Goal: Complete application form: Complete application form

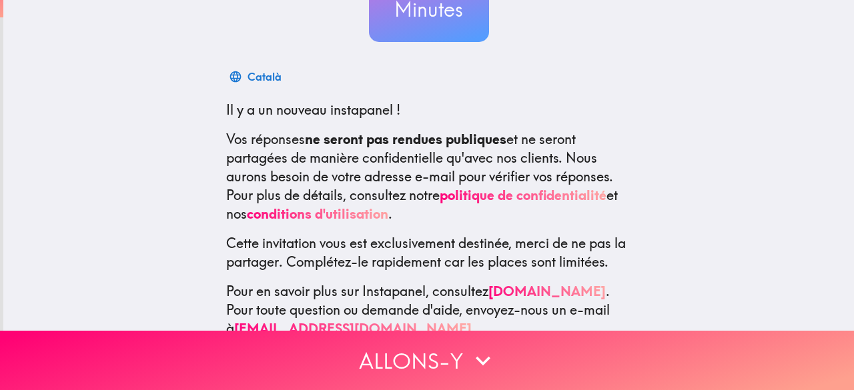
scroll to position [201, 0]
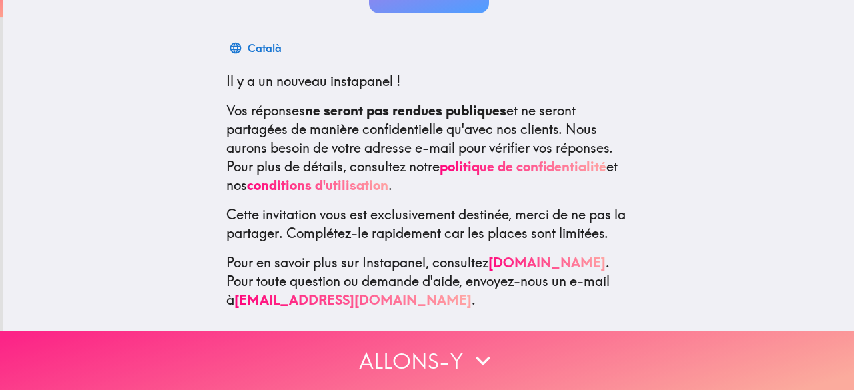
click at [423, 355] on button "Allons-y" at bounding box center [427, 360] width 854 height 59
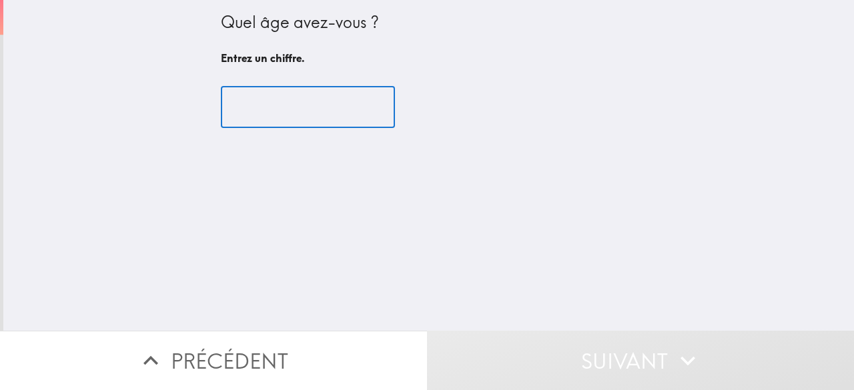
click at [276, 109] on input "number" at bounding box center [308, 107] width 174 height 41
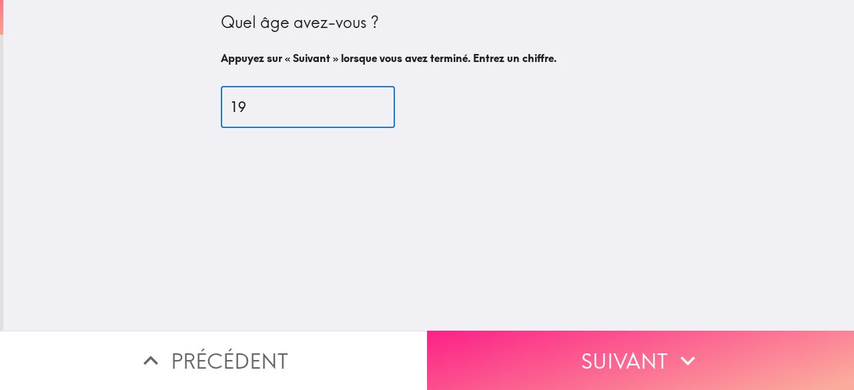
type input "19"
click at [579, 357] on button "Suivant" at bounding box center [640, 360] width 427 height 59
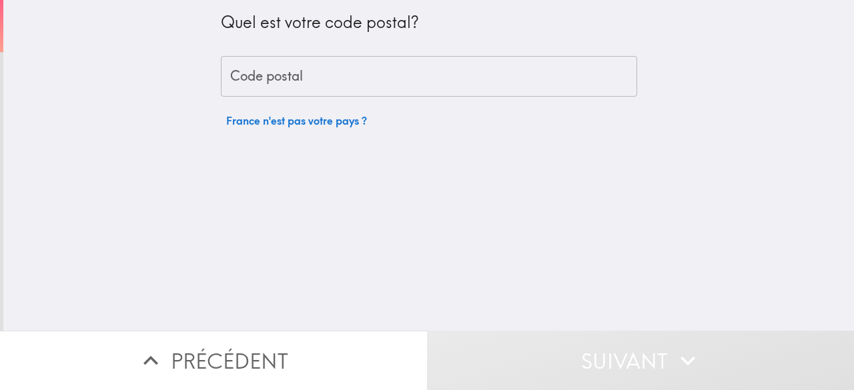
click at [334, 84] on input "Code postal" at bounding box center [429, 76] width 416 height 41
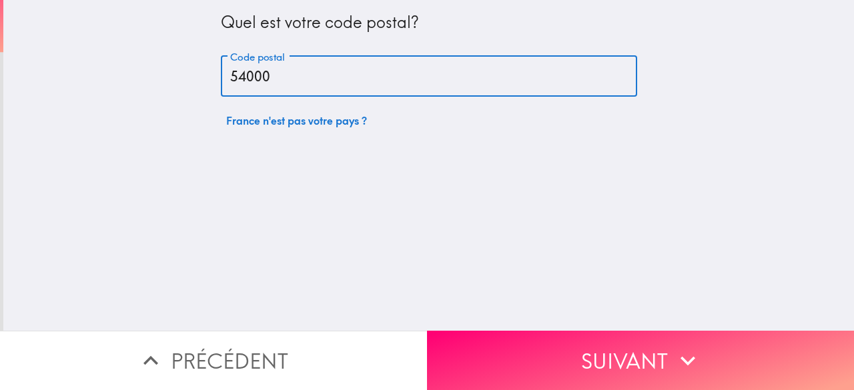
type input "54000"
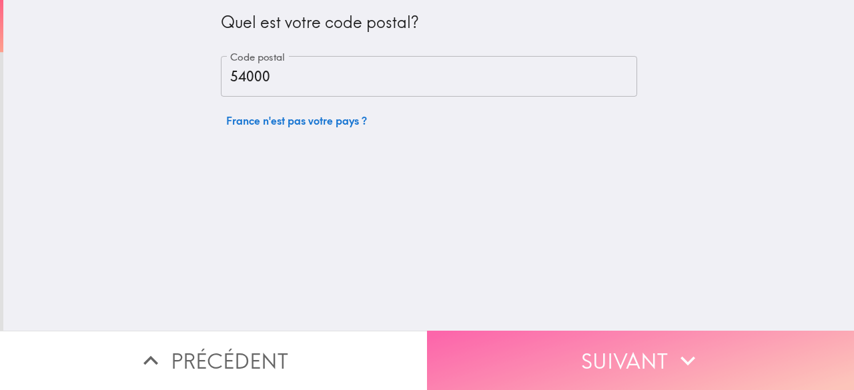
click at [590, 366] on button "Suivant" at bounding box center [640, 360] width 427 height 59
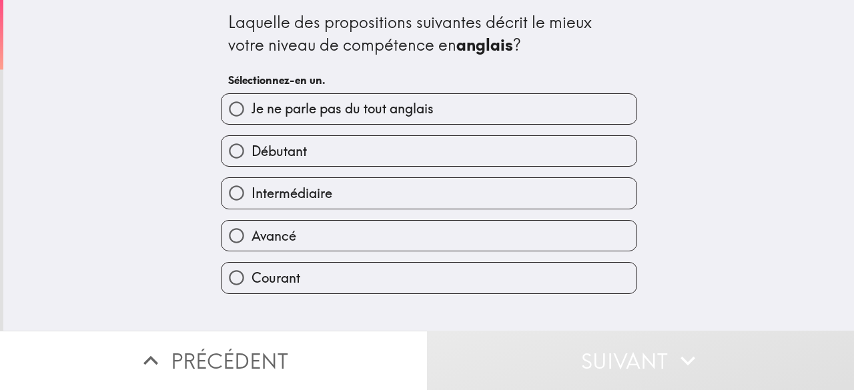
click at [296, 182] on label "Intermédiaire" at bounding box center [428, 193] width 415 height 30
click at [252, 182] on input "Intermédiaire" at bounding box center [236, 193] width 30 height 30
radio input "true"
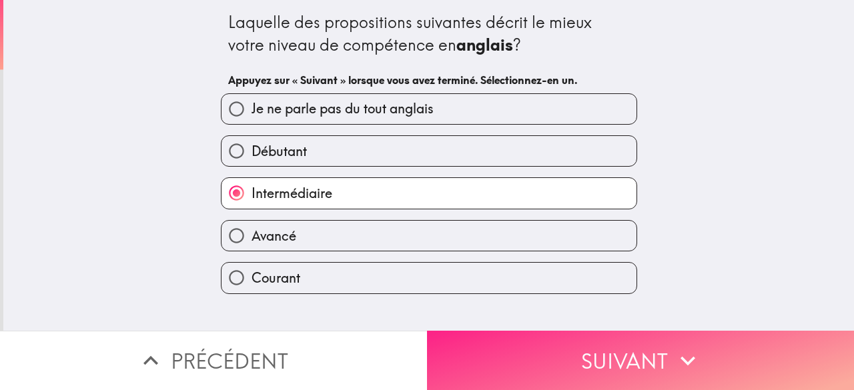
click at [532, 355] on button "Suivant" at bounding box center [640, 360] width 427 height 59
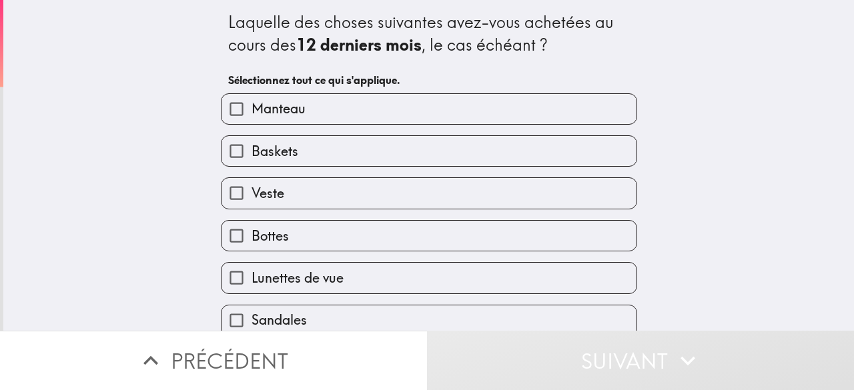
click at [322, 157] on label "Baskets" at bounding box center [428, 151] width 415 height 30
click at [252, 157] on input "Baskets" at bounding box center [236, 151] width 30 height 30
checkbox input "true"
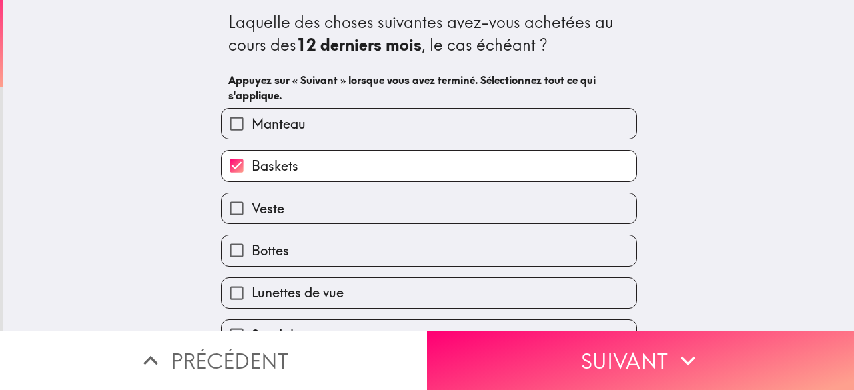
click at [304, 205] on label "Veste" at bounding box center [428, 208] width 415 height 30
click at [252, 205] on input "Veste" at bounding box center [236, 208] width 30 height 30
checkbox input "true"
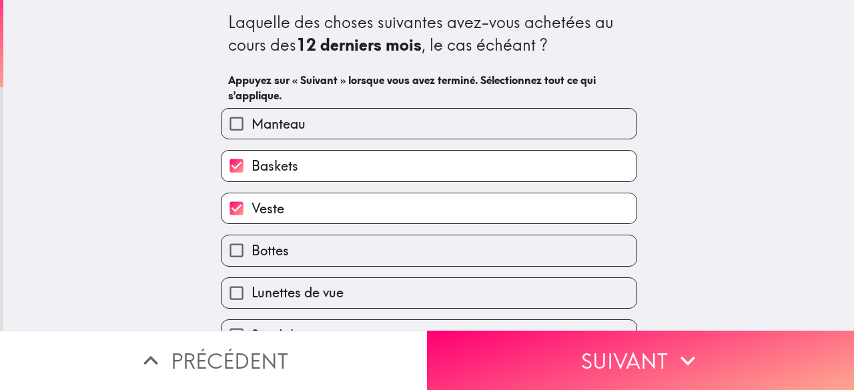
scroll to position [53, 0]
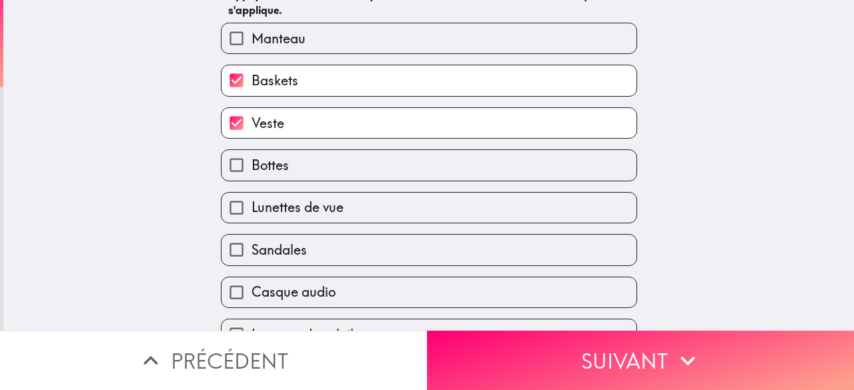
click at [308, 215] on span "Lunettes de vue" at bounding box center [298, 207] width 92 height 19
click at [252, 215] on input "Lunettes de vue" at bounding box center [236, 208] width 30 height 30
checkbox input "true"
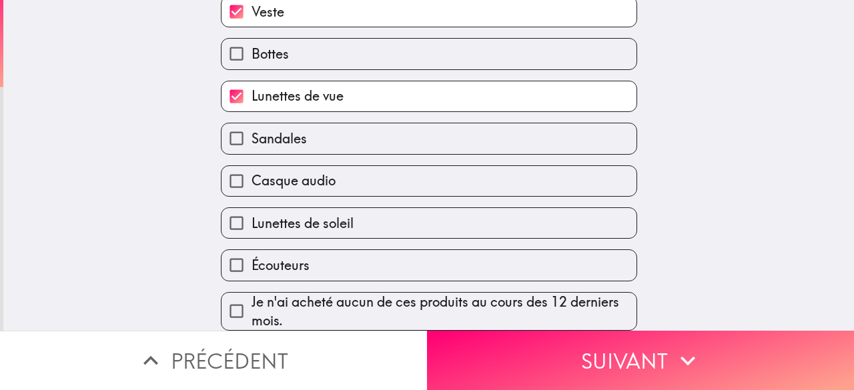
scroll to position [211, 0]
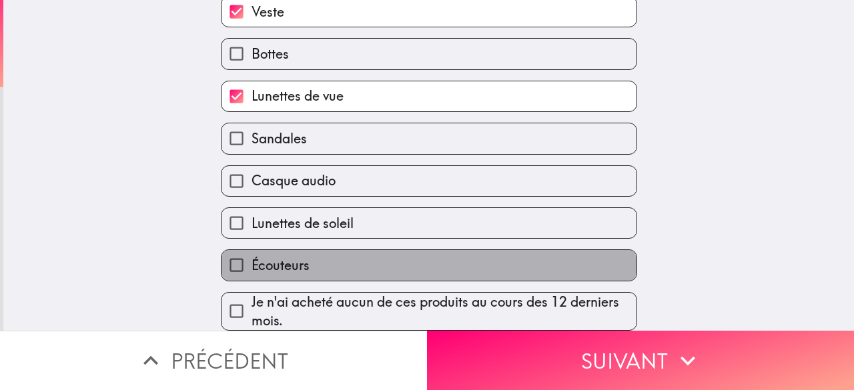
click at [347, 252] on label "Écouteurs" at bounding box center [428, 265] width 415 height 30
click at [252, 252] on input "Écouteurs" at bounding box center [236, 265] width 30 height 30
checkbox input "true"
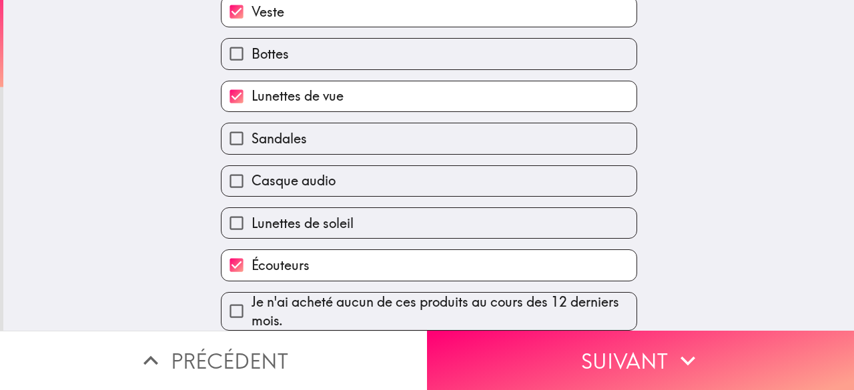
click at [358, 217] on label "Lunettes de soleil" at bounding box center [428, 223] width 415 height 30
click at [252, 217] on input "Lunettes de soleil" at bounding box center [236, 223] width 30 height 30
checkbox input "true"
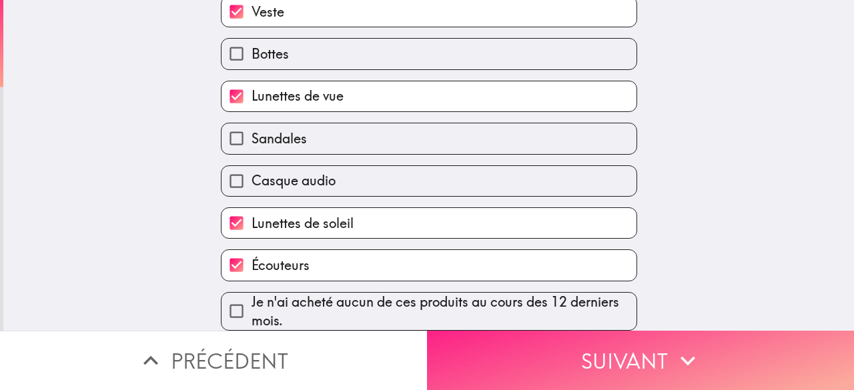
click at [574, 342] on button "Suivant" at bounding box center [640, 360] width 427 height 59
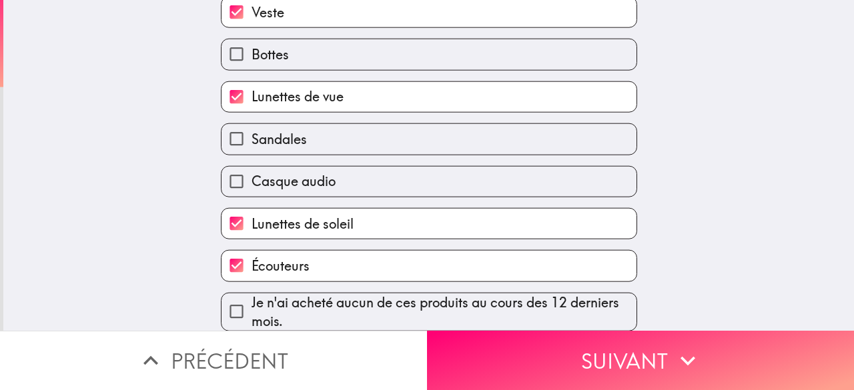
scroll to position [0, 0]
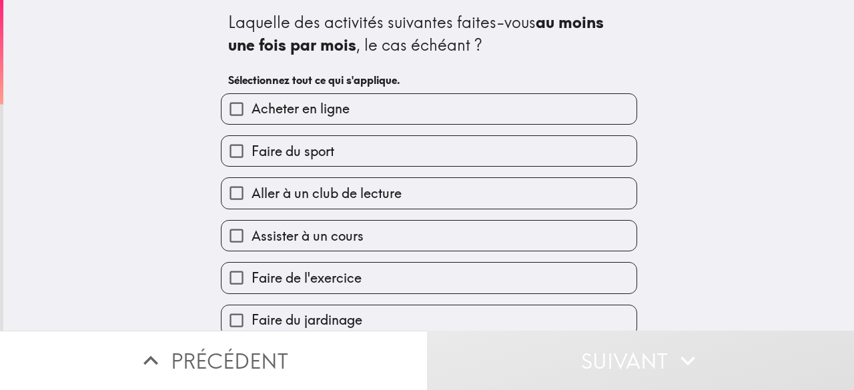
click at [462, 149] on label "Faire du sport" at bounding box center [428, 151] width 415 height 30
click at [252, 149] on input "Faire du sport" at bounding box center [236, 151] width 30 height 30
checkbox input "true"
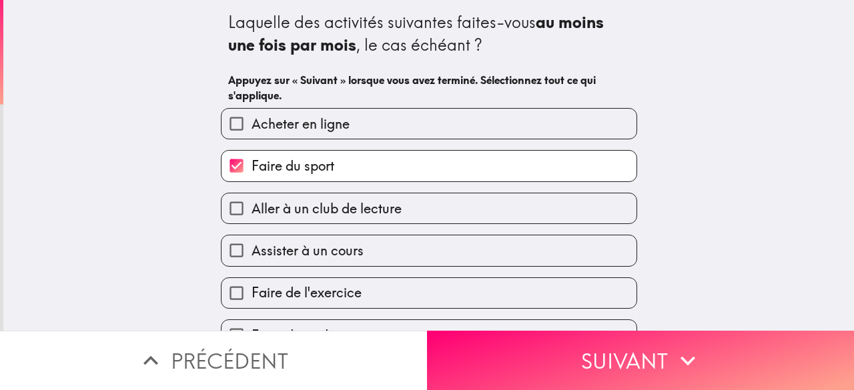
click at [466, 125] on label "Acheter en ligne" at bounding box center [428, 124] width 415 height 30
click at [252, 125] on input "Acheter en ligne" at bounding box center [236, 124] width 30 height 30
checkbox input "true"
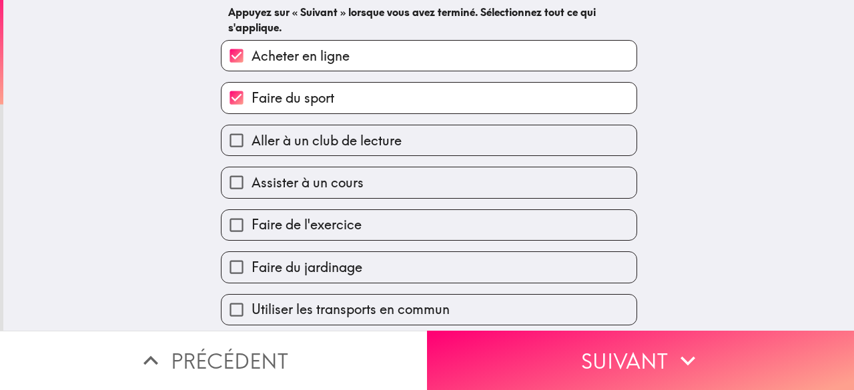
scroll to position [84, 0]
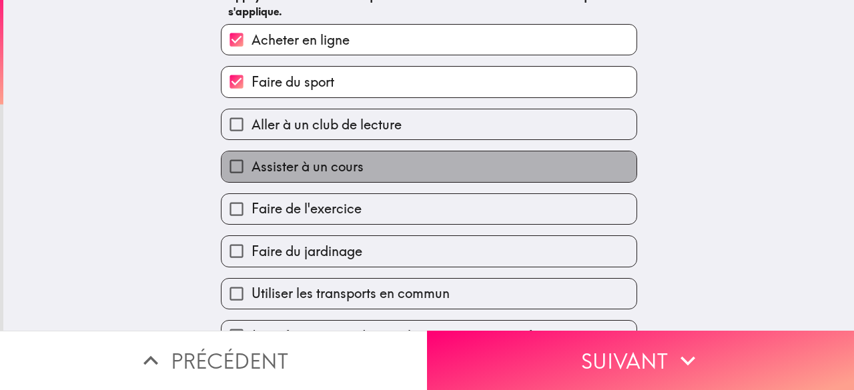
drag, startPoint x: 516, startPoint y: 215, endPoint x: 596, endPoint y: 276, distance: 101.0
click at [596, 276] on div "Acheter en ligne Faire du sport Aller à un club de lecture Assister à un cours …" at bounding box center [423, 182] width 427 height 338
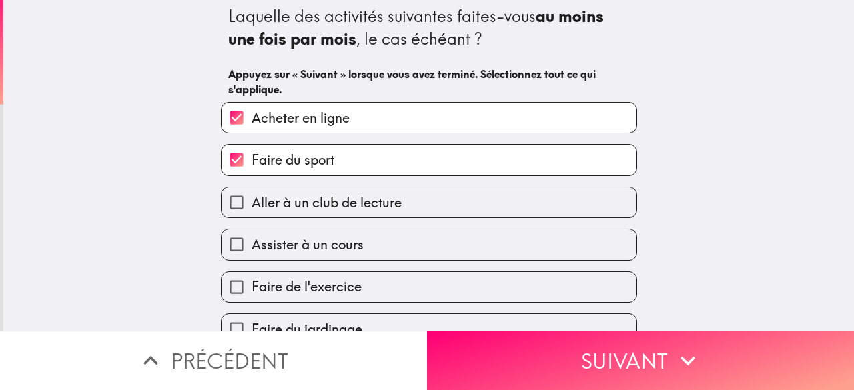
scroll to position [1, 0]
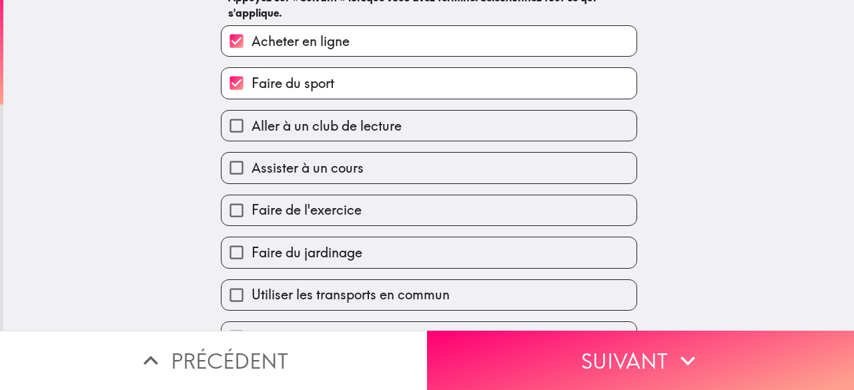
click at [408, 160] on label "Assister à un cours" at bounding box center [428, 168] width 415 height 30
click at [252, 160] on input "Assister à un cours" at bounding box center [236, 168] width 30 height 30
checkbox input "true"
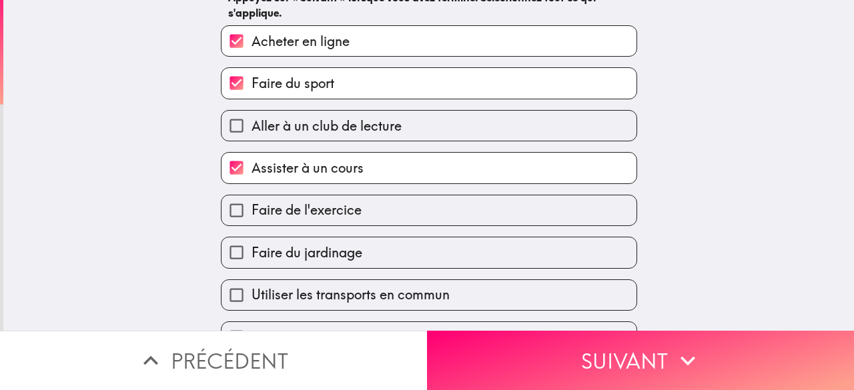
scroll to position [118, 0]
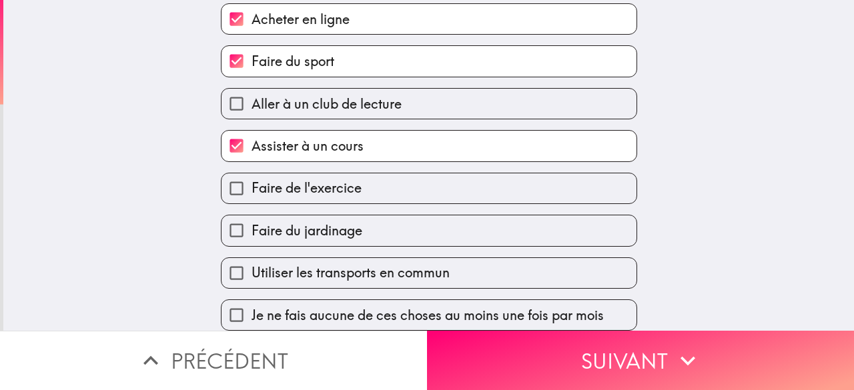
click at [396, 173] on label "Faire de l'exercice" at bounding box center [428, 188] width 415 height 30
click at [252, 173] on input "Faire de l'exercice" at bounding box center [236, 188] width 30 height 30
checkbox input "true"
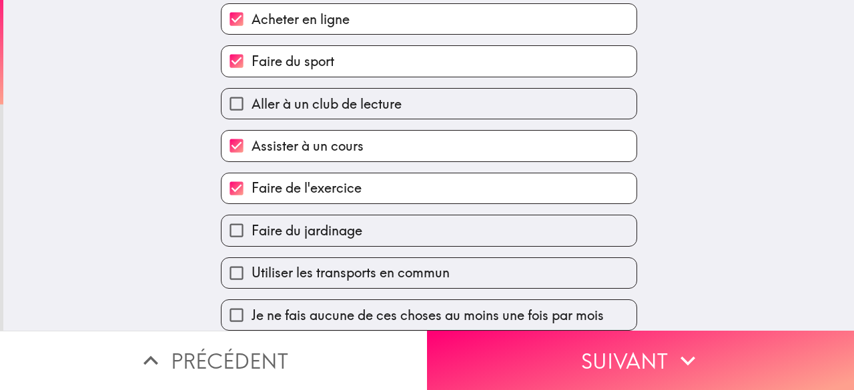
click at [449, 258] on label "Utiliser les transports en commun" at bounding box center [428, 273] width 415 height 30
click at [252, 258] on input "Utiliser les transports en commun" at bounding box center [236, 273] width 30 height 30
checkbox input "true"
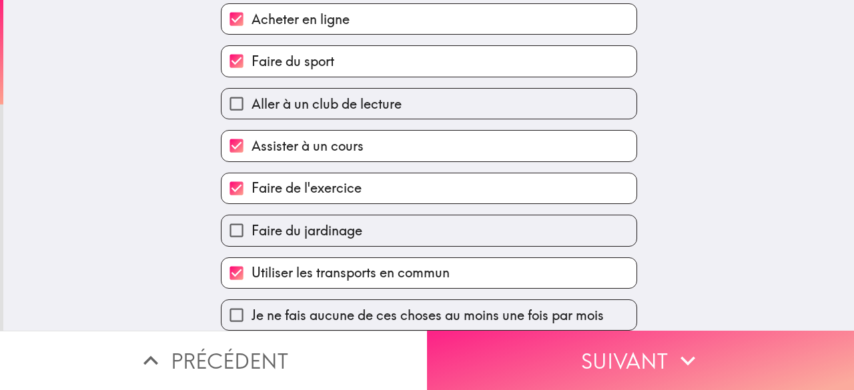
click at [500, 334] on button "Suivant" at bounding box center [640, 360] width 427 height 59
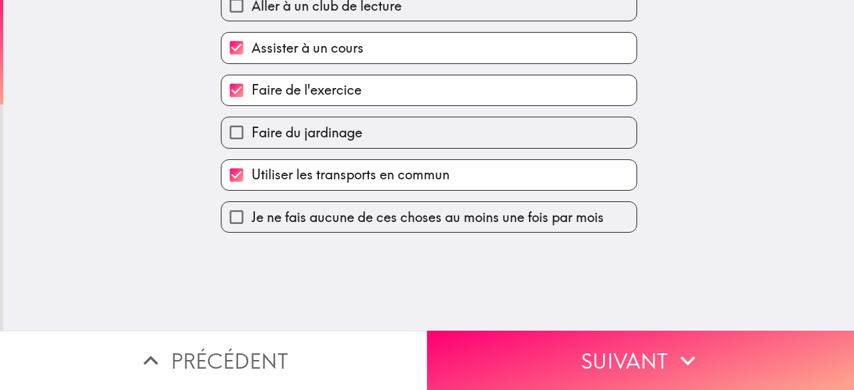
scroll to position [0, 0]
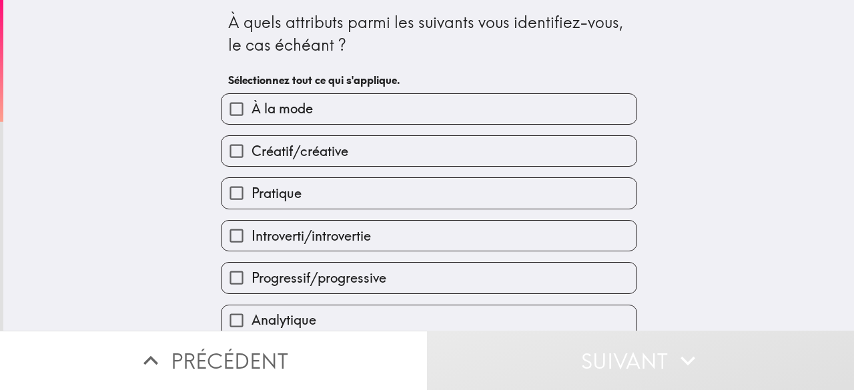
click at [499, 102] on label "À la mode" at bounding box center [428, 109] width 415 height 30
click at [252, 102] on input "À la mode" at bounding box center [236, 109] width 30 height 30
checkbox input "true"
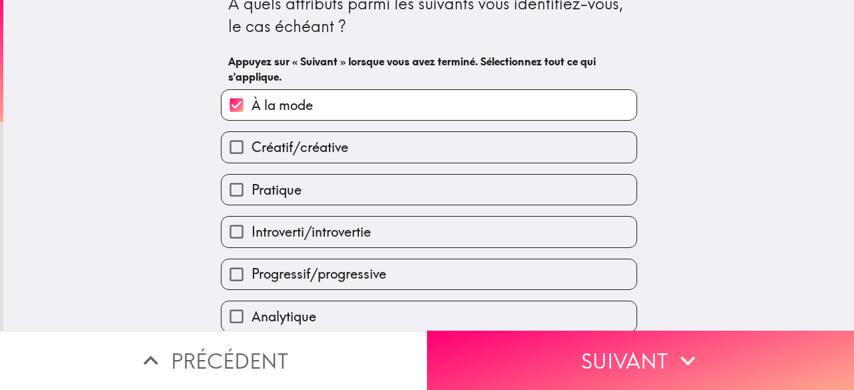
scroll to position [10, 0]
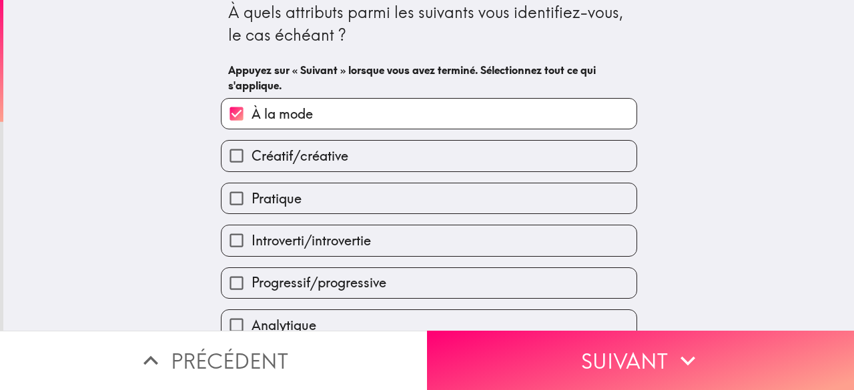
click at [450, 154] on label "Créatif/créative" at bounding box center [428, 156] width 415 height 30
click at [252, 154] on input "Créatif/créative" at bounding box center [236, 156] width 30 height 30
checkbox input "true"
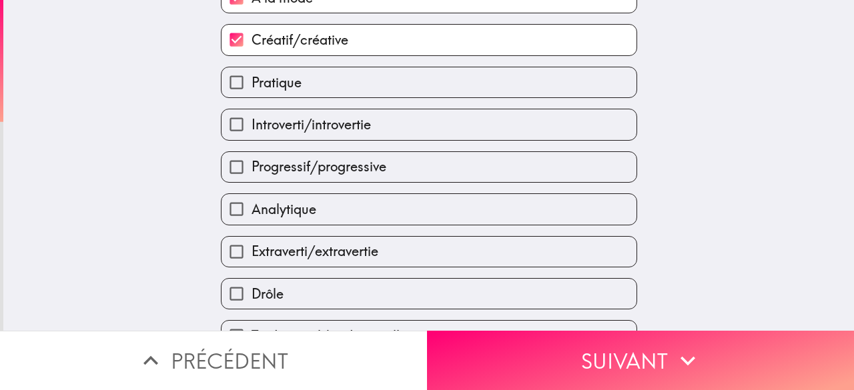
scroll to position [127, 0]
click at [382, 281] on label "Drôle" at bounding box center [428, 293] width 415 height 30
click at [252, 281] on input "Drôle" at bounding box center [236, 293] width 30 height 30
checkbox input "true"
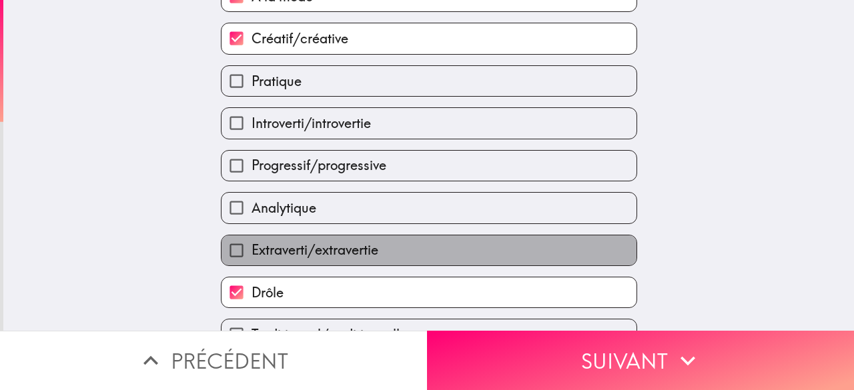
click at [392, 257] on label "Extraverti/extravertie" at bounding box center [428, 250] width 415 height 30
click at [252, 257] on input "Extraverti/extravertie" at bounding box center [236, 250] width 30 height 30
checkbox input "true"
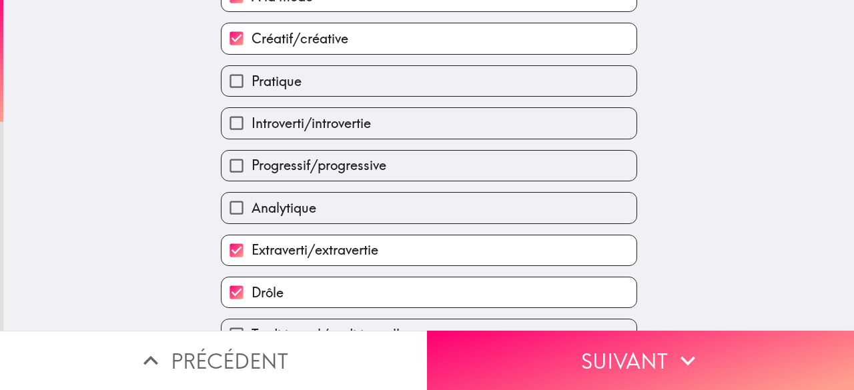
click at [392, 123] on label "Introverti/introvertie" at bounding box center [428, 123] width 415 height 30
click at [252, 123] on input "Introverti/introvertie" at bounding box center [236, 123] width 30 height 30
checkbox input "true"
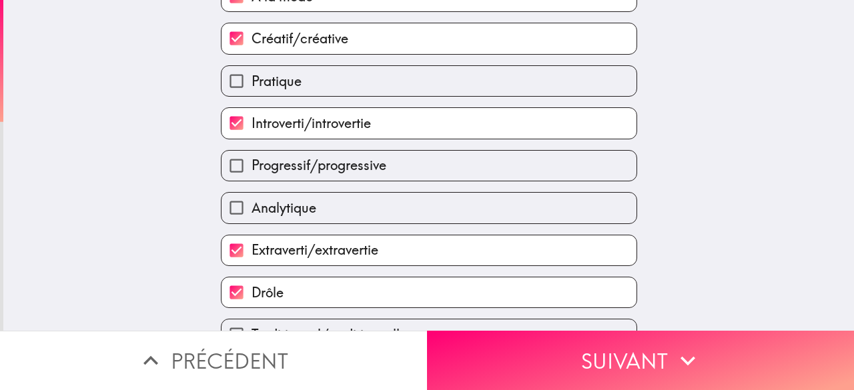
click at [388, 167] on label "Progressif/progressive" at bounding box center [428, 166] width 415 height 30
click at [252, 167] on input "Progressif/progressive" at bounding box center [236, 166] width 30 height 30
checkbox input "true"
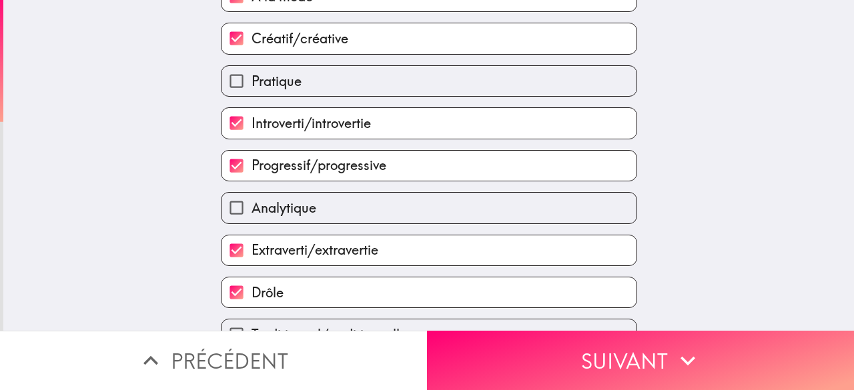
scroll to position [203, 0]
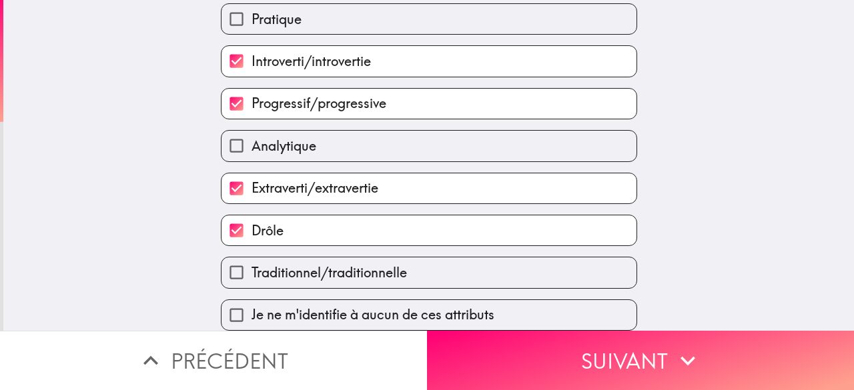
click at [404, 289] on div "Je ne m'identifie à aucun de ces attributs" at bounding box center [423, 310] width 427 height 42
click at [430, 266] on label "Traditionnel/traditionnelle" at bounding box center [428, 273] width 415 height 30
click at [252, 266] on input "Traditionnel/traditionnelle" at bounding box center [236, 273] width 30 height 30
checkbox input "true"
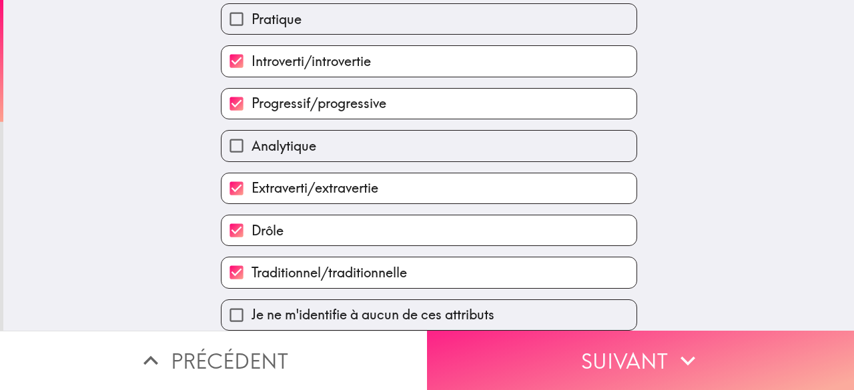
click at [503, 334] on button "Suivant" at bounding box center [640, 360] width 427 height 59
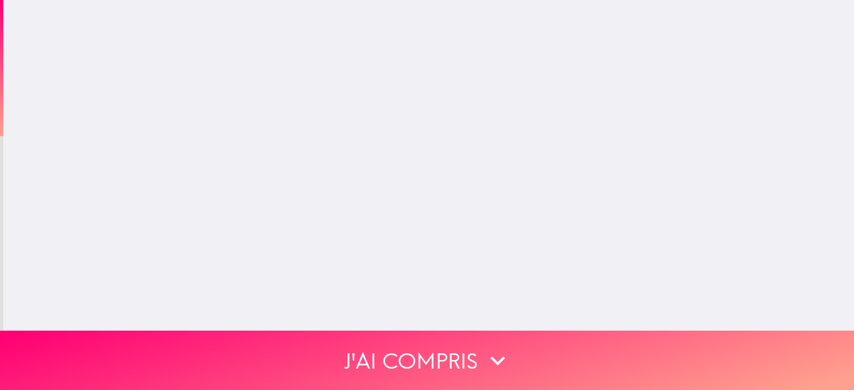
scroll to position [0, 0]
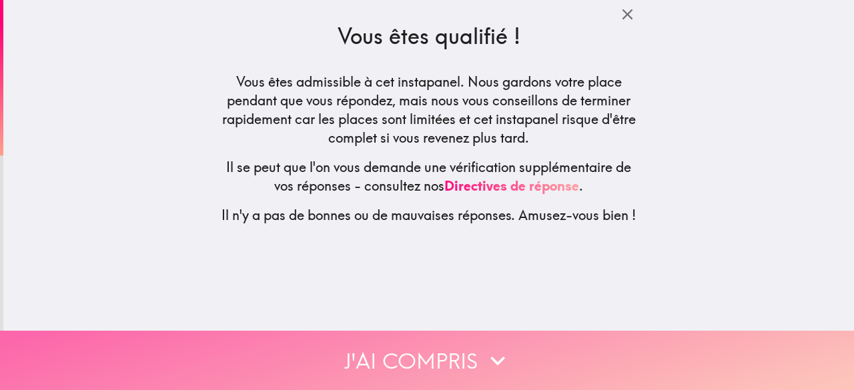
click at [472, 365] on button "J'ai compris" at bounding box center [427, 360] width 854 height 59
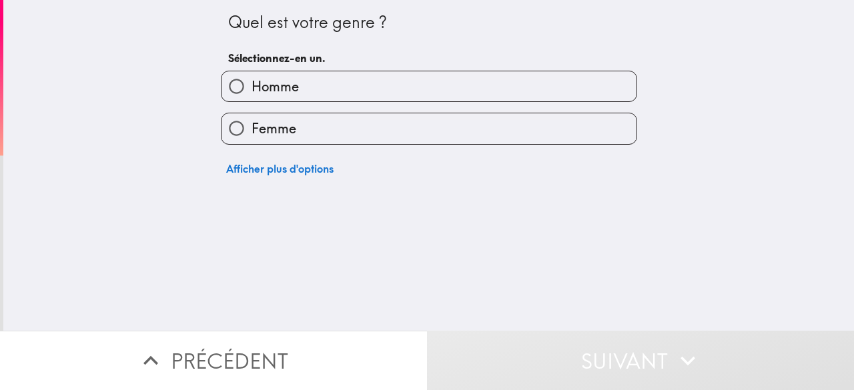
click at [399, 75] on label "Homme" at bounding box center [428, 86] width 415 height 30
click at [252, 75] on input "Homme" at bounding box center [236, 86] width 30 height 30
radio input "true"
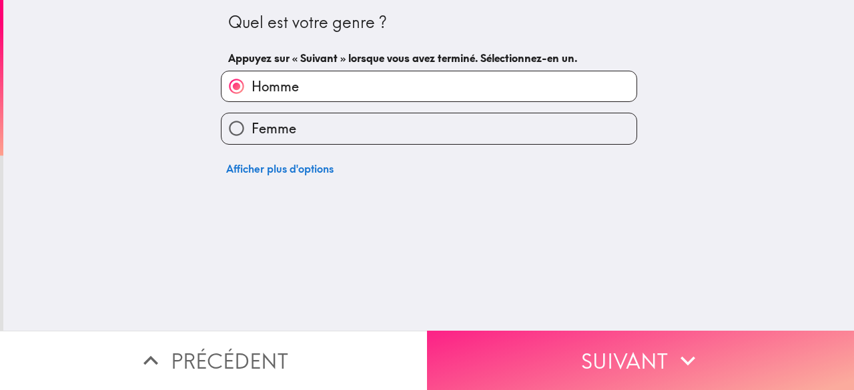
click at [549, 349] on button "Suivant" at bounding box center [640, 360] width 427 height 59
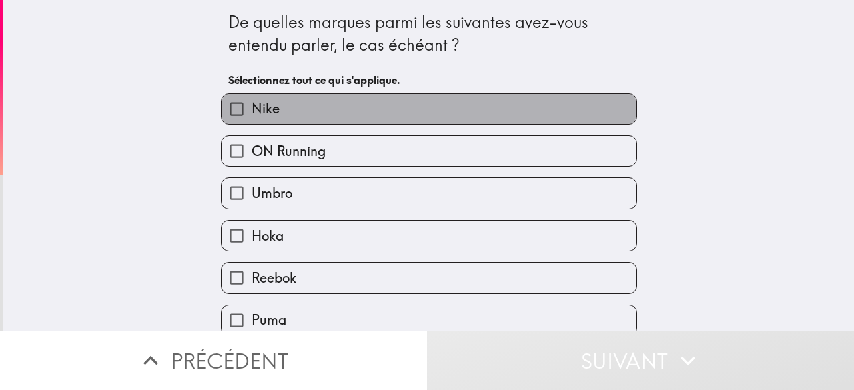
click at [472, 102] on label "Nike" at bounding box center [428, 109] width 415 height 30
click at [252, 102] on input "Nike" at bounding box center [236, 109] width 30 height 30
checkbox input "true"
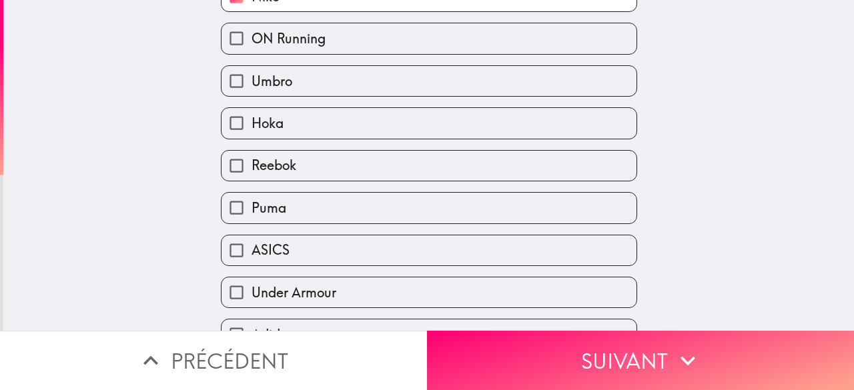
scroll to position [132, 0]
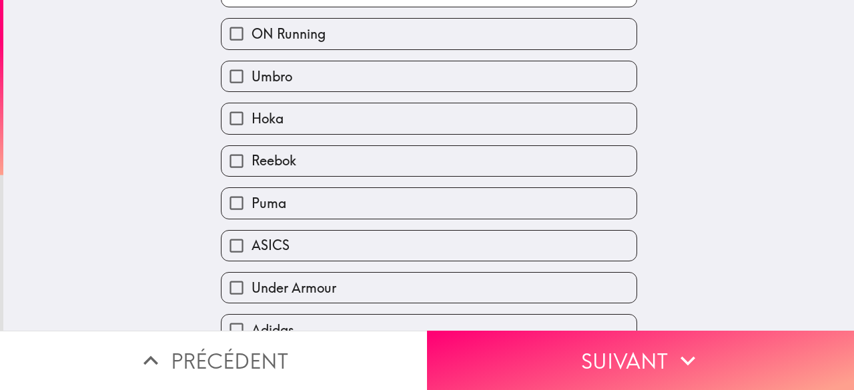
click at [374, 218] on label "Puma" at bounding box center [428, 203] width 415 height 30
click at [252, 218] on input "Puma" at bounding box center [236, 203] width 30 height 30
checkbox input "true"
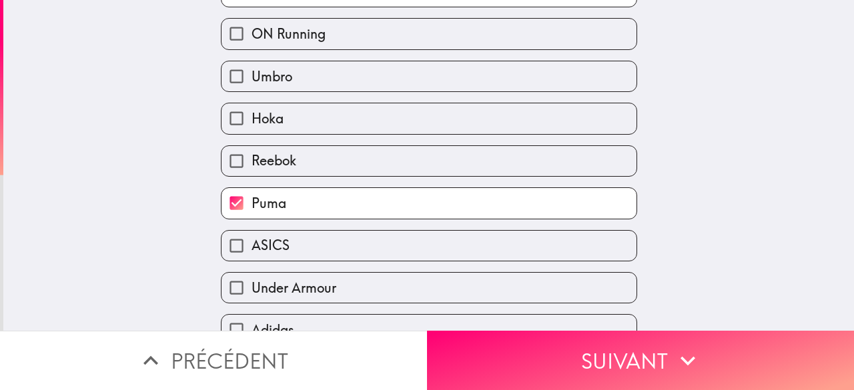
click at [358, 254] on label "ASICS" at bounding box center [428, 246] width 415 height 30
click at [252, 254] on input "ASICS" at bounding box center [236, 246] width 30 height 30
checkbox input "true"
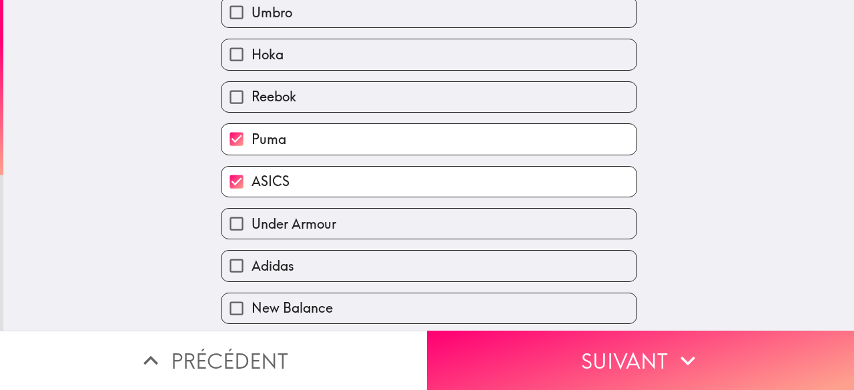
scroll to position [197, 0]
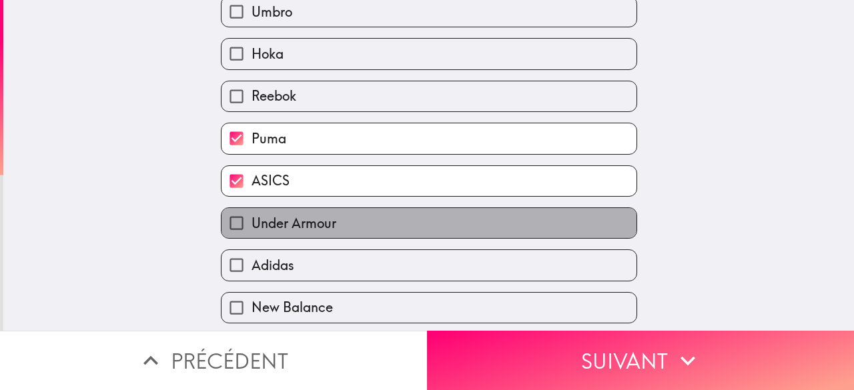
click at [358, 233] on label "Under Armour" at bounding box center [428, 223] width 415 height 30
click at [252, 233] on input "Under Armour" at bounding box center [236, 223] width 30 height 30
checkbox input "true"
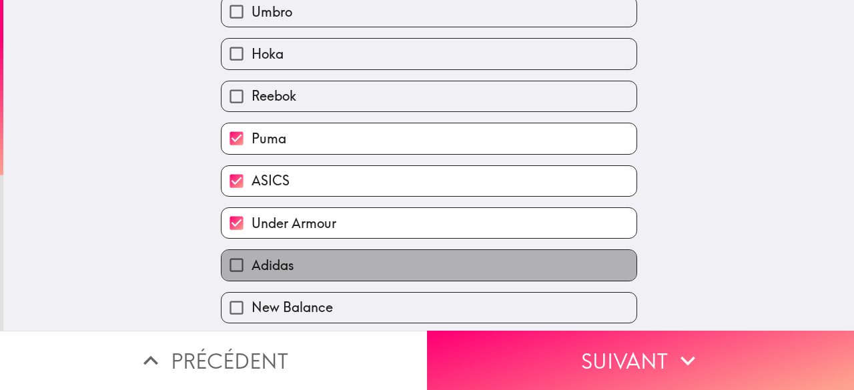
click at [354, 255] on label "Adidas" at bounding box center [428, 265] width 415 height 30
click at [252, 255] on input "Adidas" at bounding box center [236, 265] width 30 height 30
checkbox input "true"
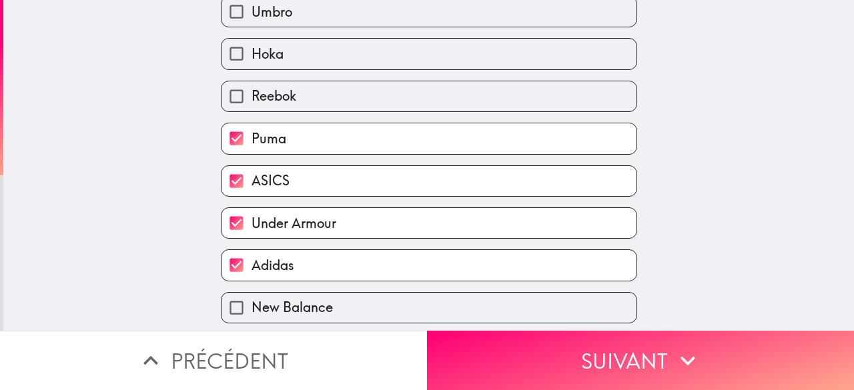
click at [347, 305] on label "New Balance" at bounding box center [428, 308] width 415 height 30
click at [252, 305] on input "New Balance" at bounding box center [236, 308] width 30 height 30
checkbox input "true"
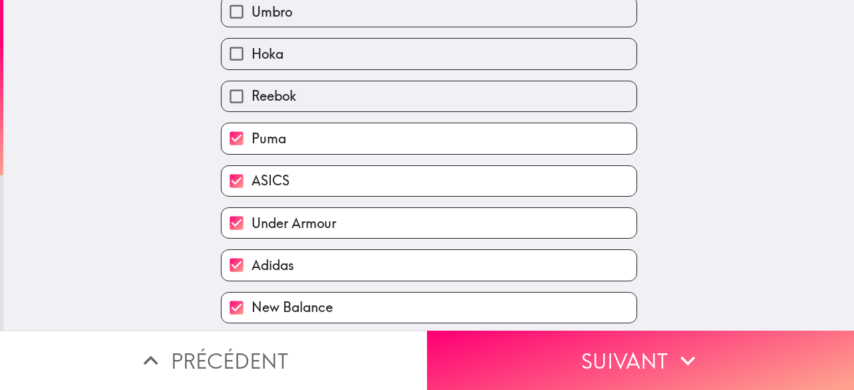
scroll to position [247, 0]
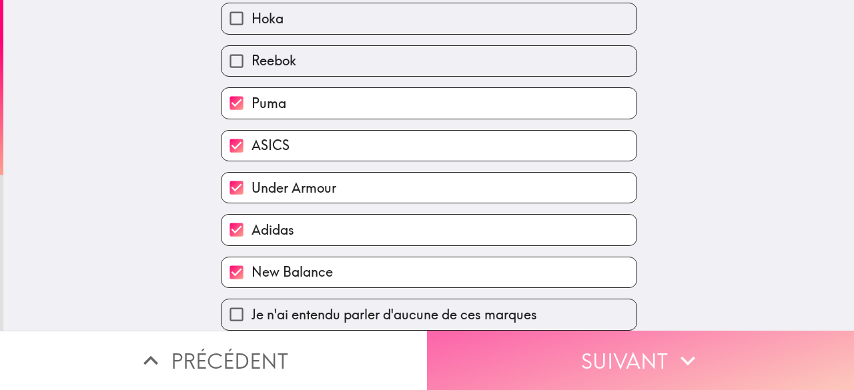
click at [516, 336] on button "Suivant" at bounding box center [640, 360] width 427 height 59
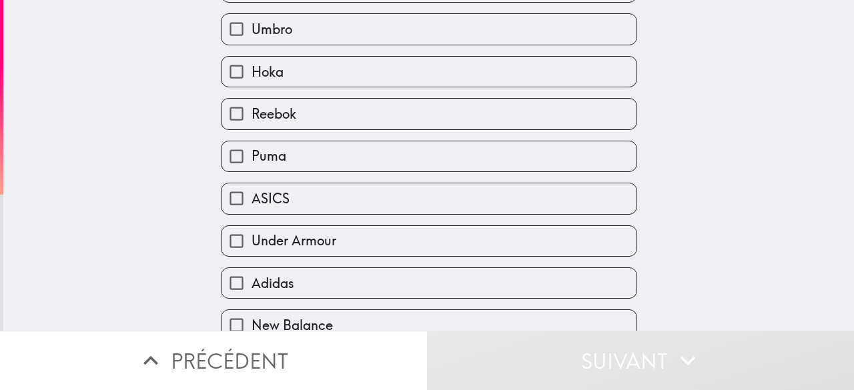
scroll to position [0, 0]
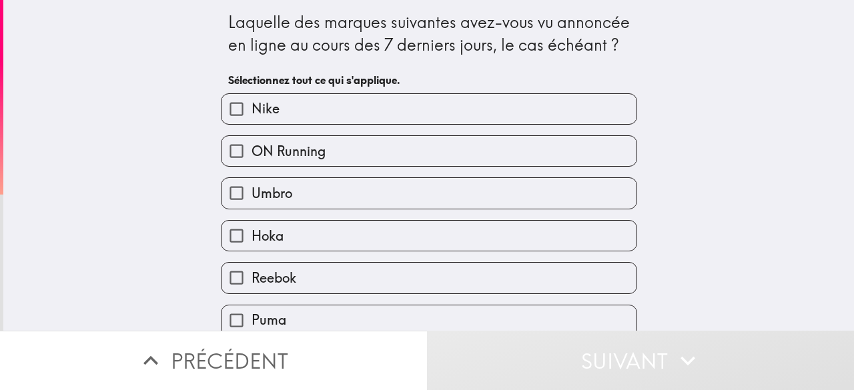
click at [478, 104] on label "Nike" at bounding box center [428, 109] width 415 height 30
click at [252, 104] on input "Nike" at bounding box center [236, 109] width 30 height 30
checkbox input "true"
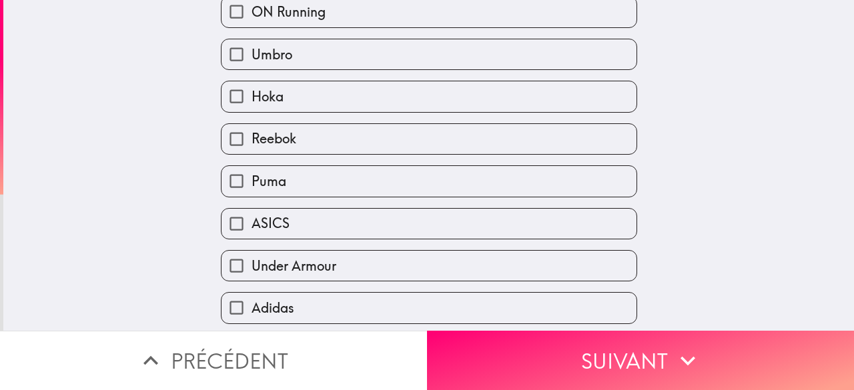
scroll to position [166, 0]
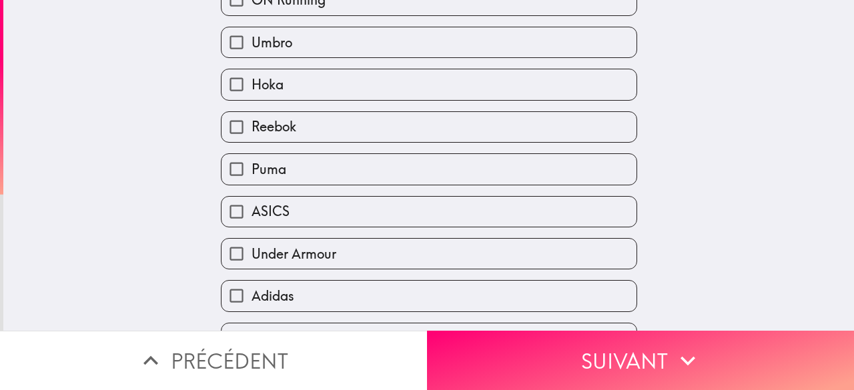
click at [395, 177] on label "Puma" at bounding box center [428, 169] width 415 height 30
click at [252, 177] on input "Puma" at bounding box center [236, 169] width 30 height 30
checkbox input "true"
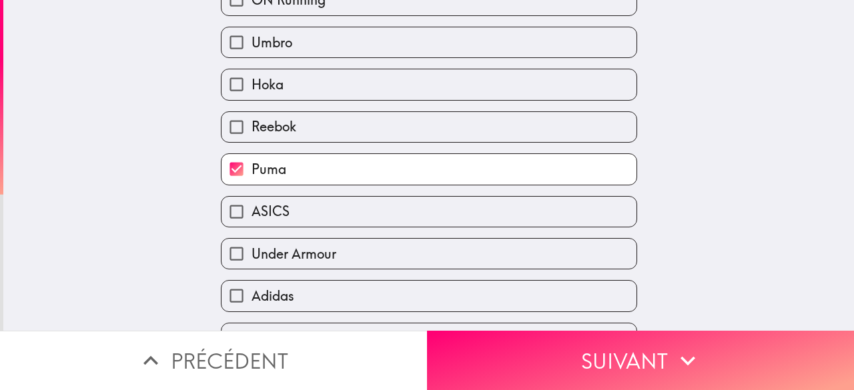
click at [374, 248] on label "Under Armour" at bounding box center [428, 254] width 415 height 30
click at [252, 248] on input "Under Armour" at bounding box center [236, 254] width 30 height 30
checkbox input "true"
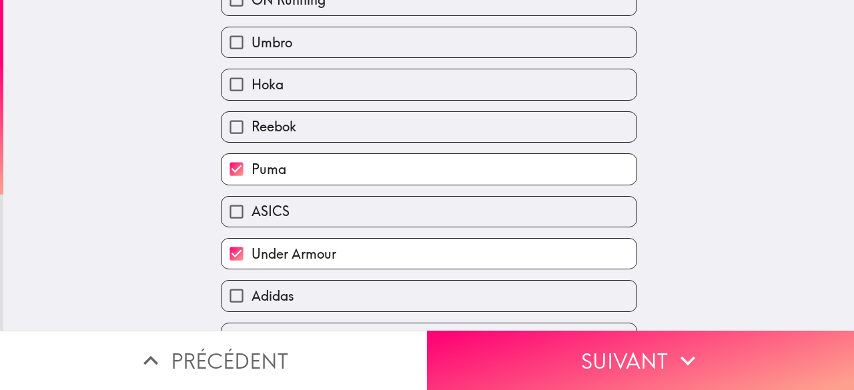
scroll to position [233, 0]
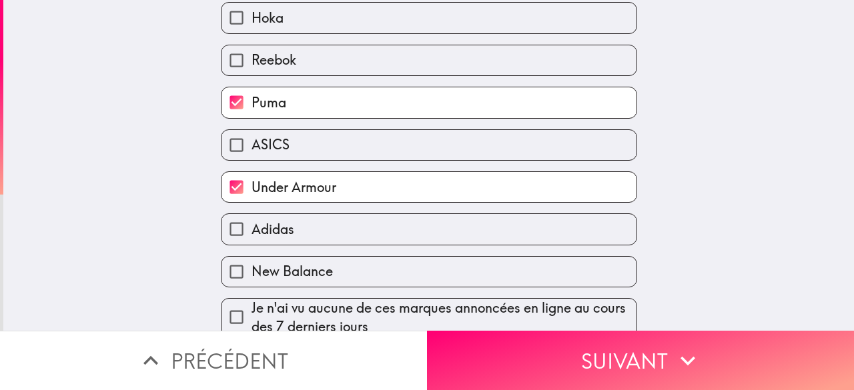
click at [374, 245] on div "Adidas" at bounding box center [429, 228] width 416 height 31
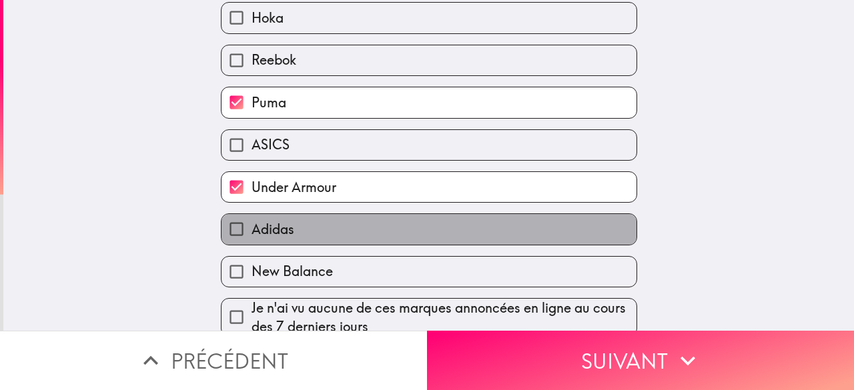
click at [374, 238] on label "Adidas" at bounding box center [428, 229] width 415 height 30
click at [252, 238] on input "Adidas" at bounding box center [236, 229] width 30 height 30
checkbox input "true"
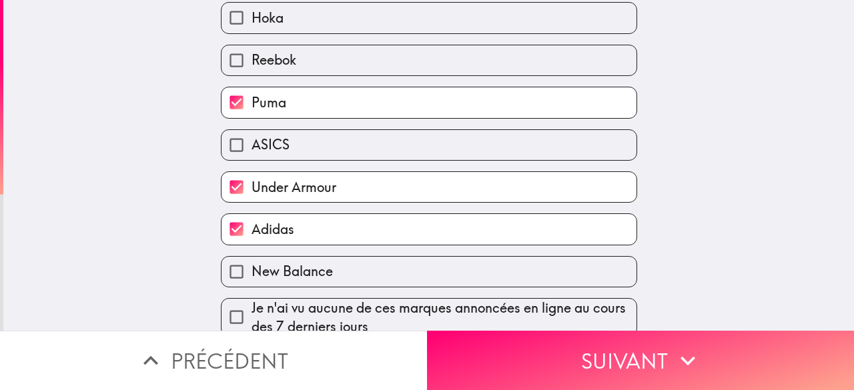
click at [387, 294] on div "Je n'ai vu aucune de ces marques annoncées en ligne au cours des 7 derniers jou…" at bounding box center [423, 312] width 427 height 49
click at [388, 285] on label "New Balance" at bounding box center [428, 272] width 415 height 30
click at [252, 285] on input "New Balance" at bounding box center [236, 272] width 30 height 30
checkbox input "true"
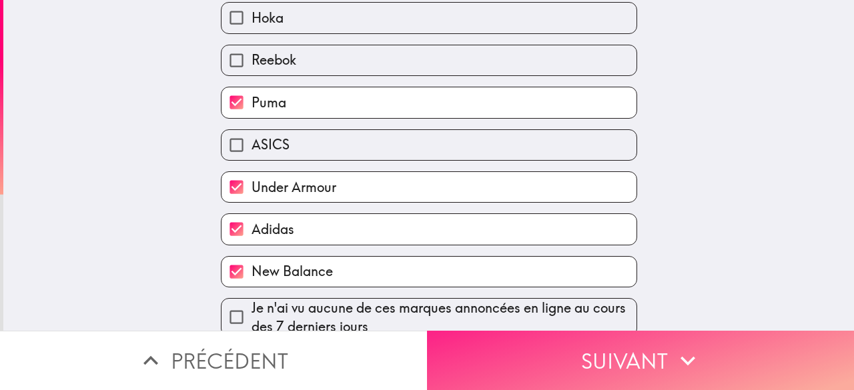
click at [496, 334] on button "Suivant" at bounding box center [640, 360] width 427 height 59
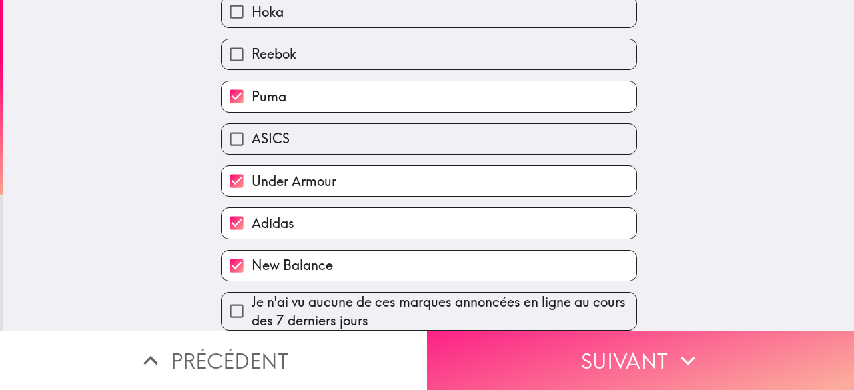
scroll to position [0, 0]
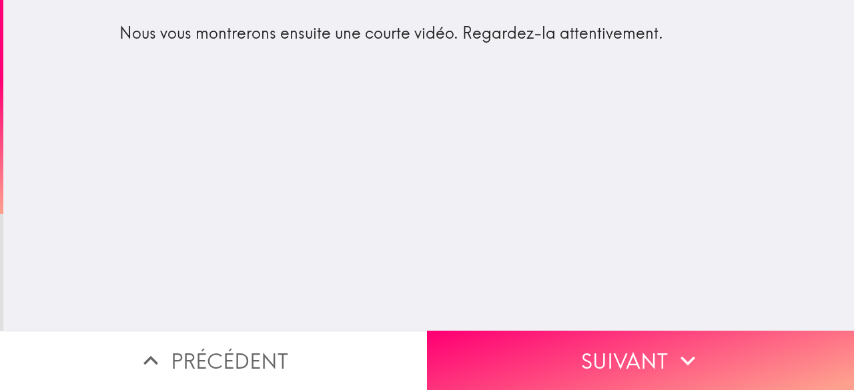
click at [454, 216] on div "Nous vous montrerons ensuite une courte vidéo. Regardez-la attentivement." at bounding box center [428, 165] width 851 height 331
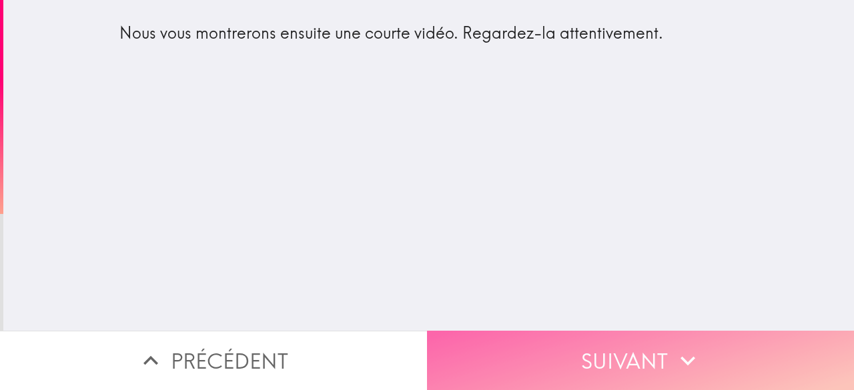
click at [584, 356] on button "Suivant" at bounding box center [640, 360] width 427 height 59
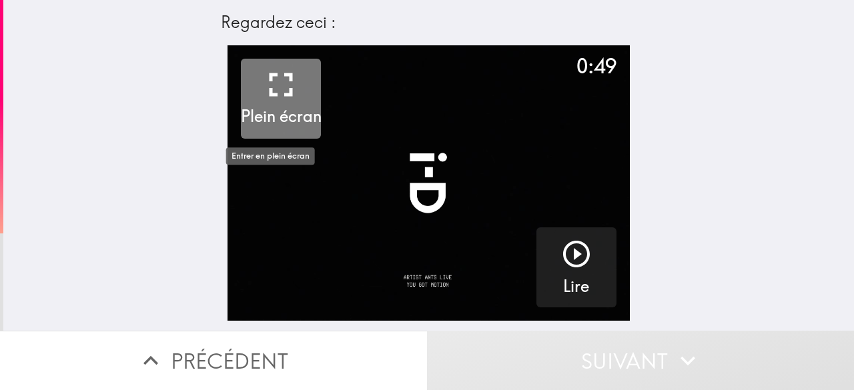
click at [296, 113] on h5 "Plein écran" at bounding box center [281, 116] width 81 height 23
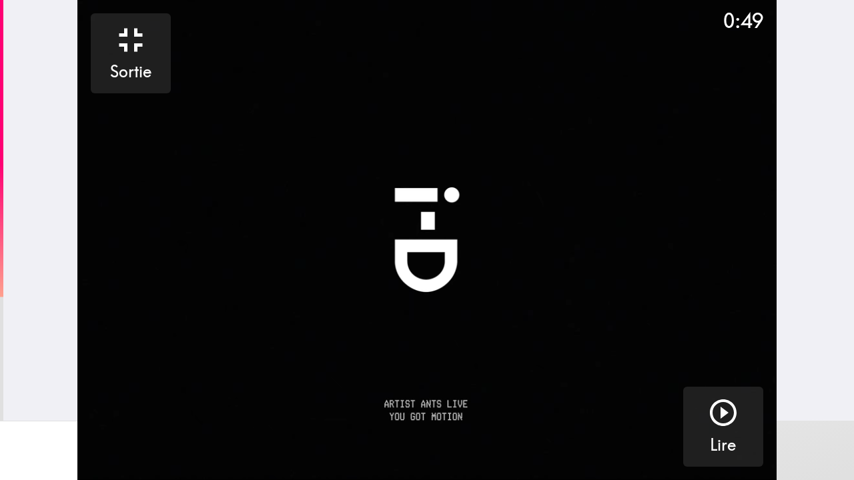
click at [416, 229] on video "button" at bounding box center [426, 240] width 699 height 480
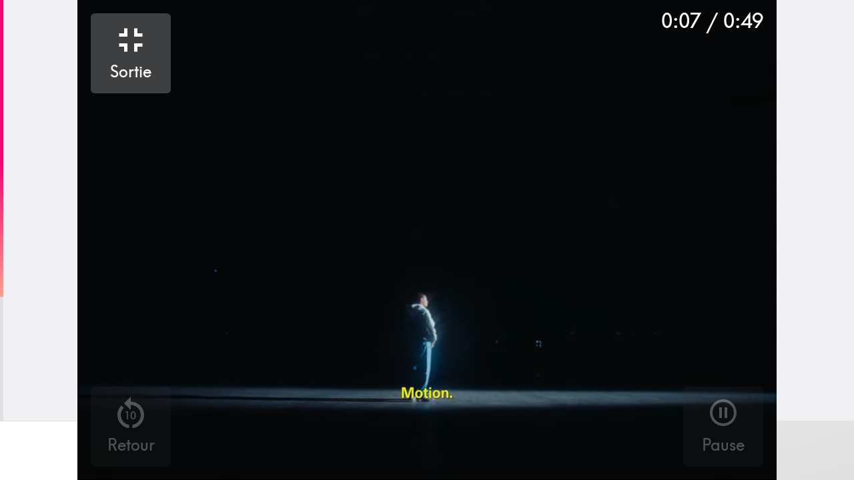
click at [132, 53] on icon "button" at bounding box center [131, 40] width 40 height 40
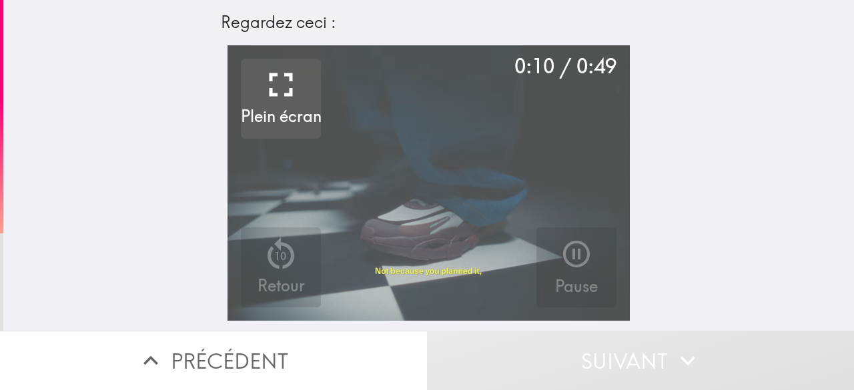
click at [464, 149] on video "button" at bounding box center [428, 183] width 402 height 276
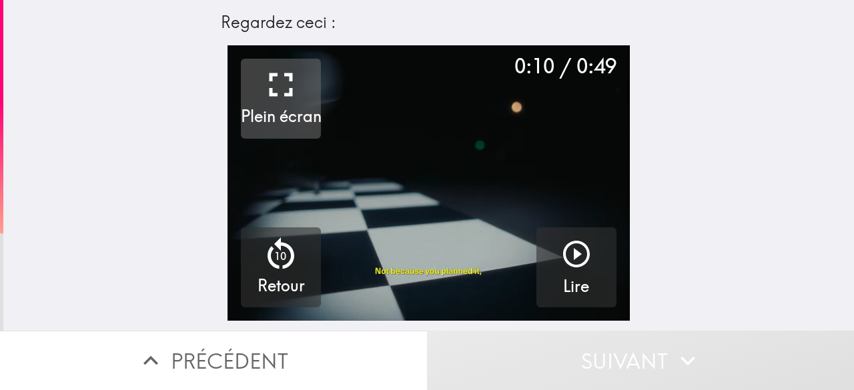
click at [384, 167] on video "button" at bounding box center [428, 183] width 402 height 276
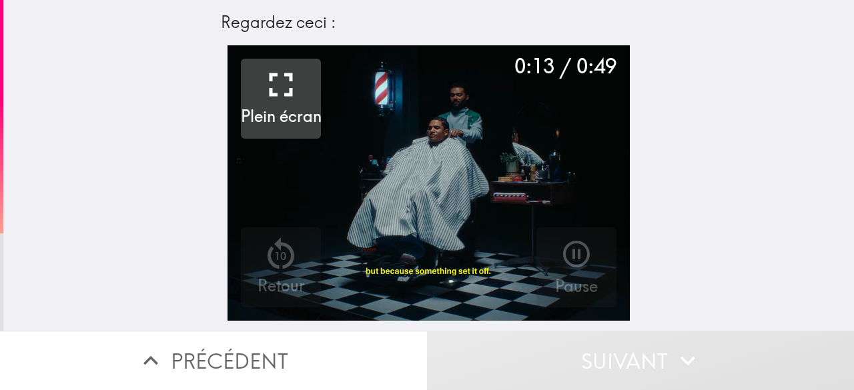
click at [384, 167] on video "button" at bounding box center [428, 183] width 402 height 276
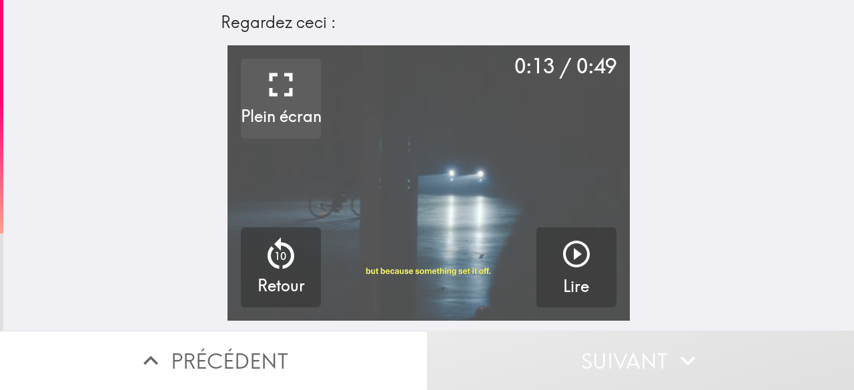
click at [459, 173] on video "button" at bounding box center [428, 183] width 402 height 276
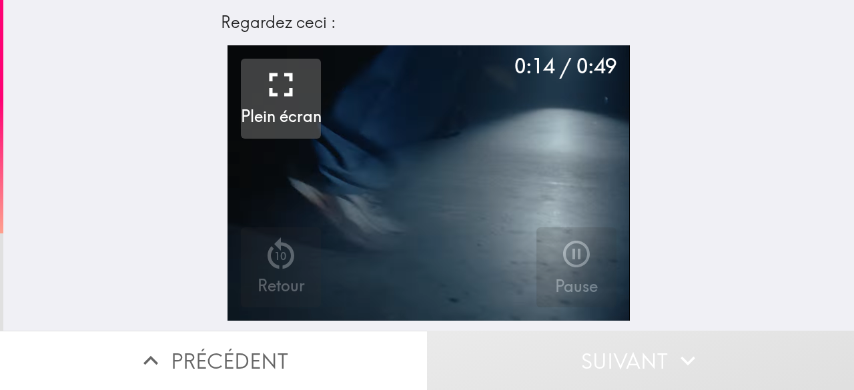
click at [459, 173] on video "button" at bounding box center [428, 183] width 402 height 276
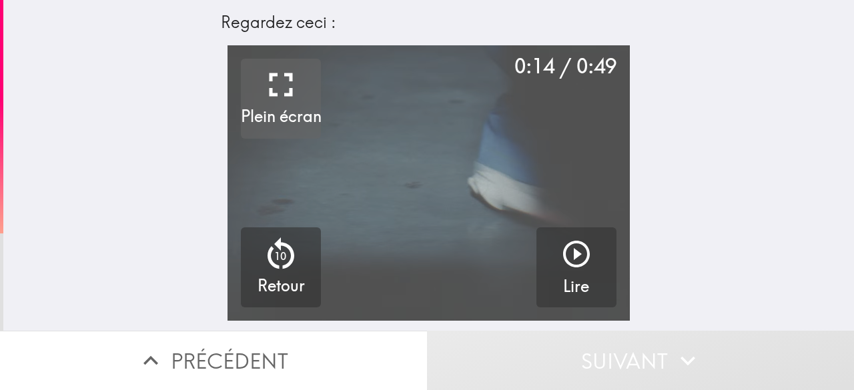
click at [459, 173] on video "button" at bounding box center [428, 183] width 402 height 276
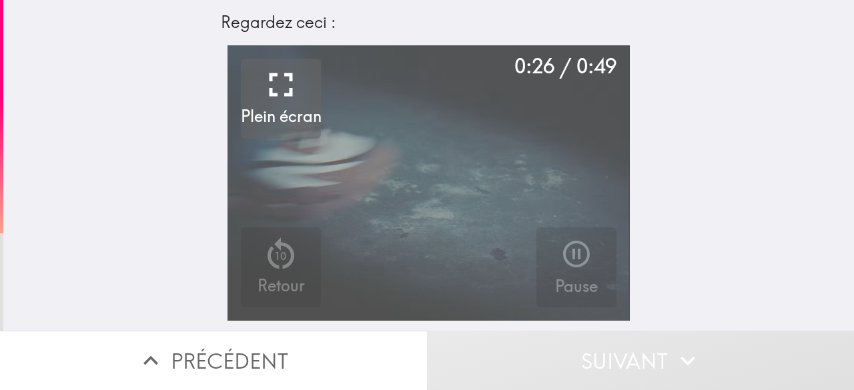
click at [459, 173] on video "button" at bounding box center [428, 183] width 402 height 276
